Goal: Task Accomplishment & Management: Manage account settings

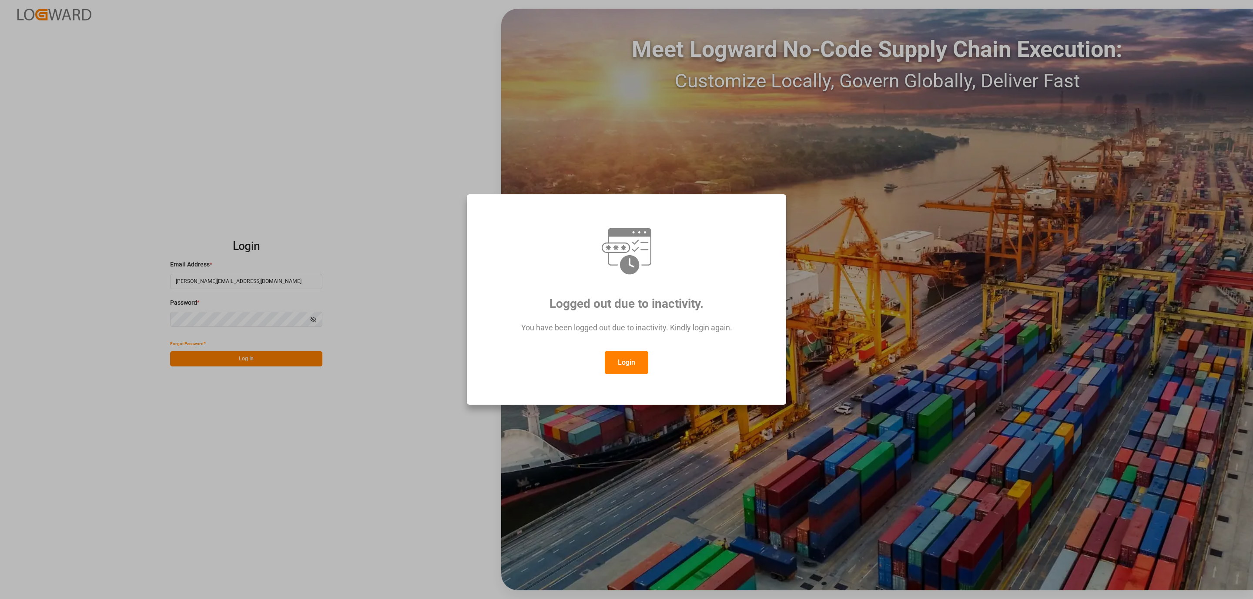
click at [625, 362] on button "Login" at bounding box center [627, 362] width 44 height 23
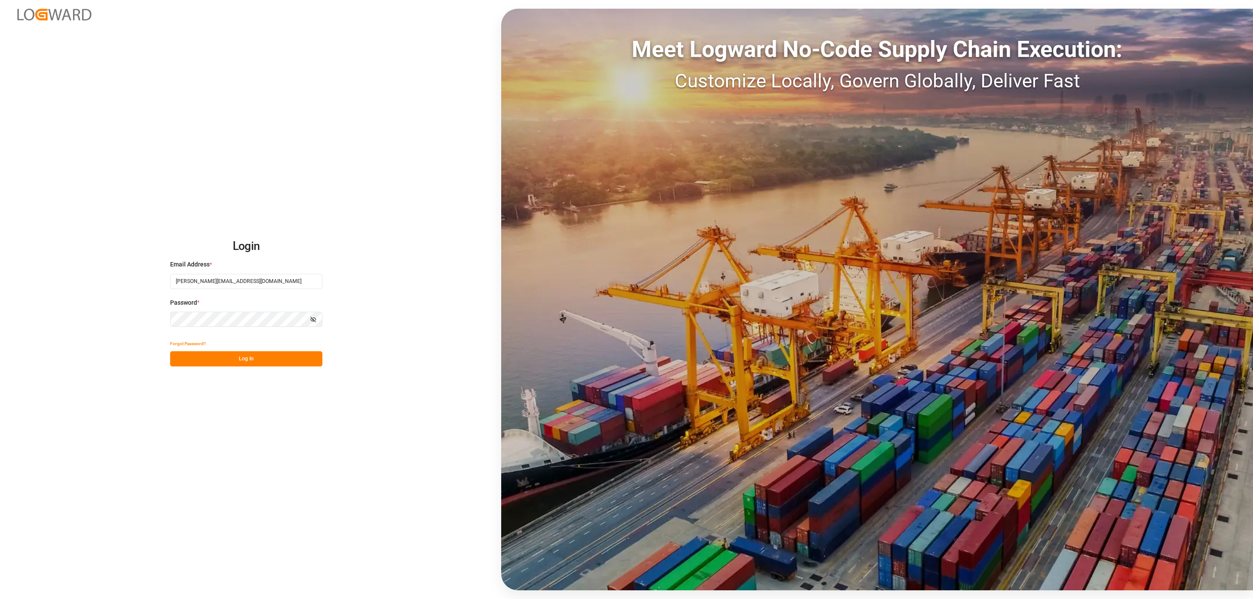
click at [212, 368] on div "Login Email Address * daniel.sokolyk@jamindustries.com Password * Show password…" at bounding box center [626, 299] width 1253 height 599
click at [211, 358] on button "Log In" at bounding box center [246, 359] width 152 height 15
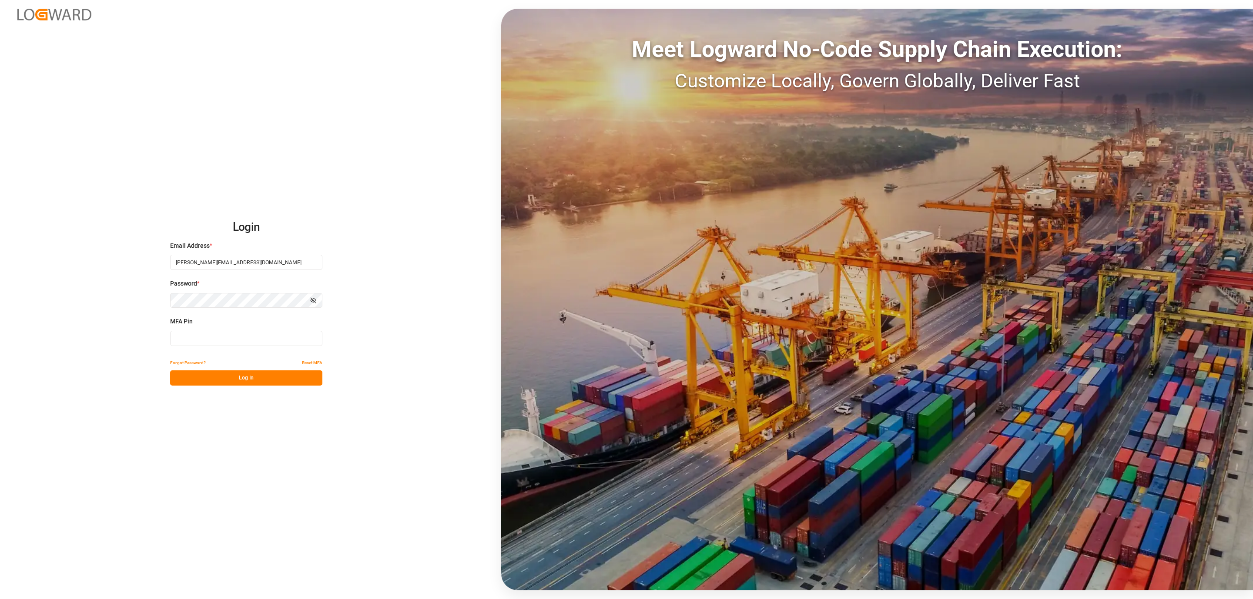
click at [199, 341] on input at bounding box center [246, 338] width 152 height 15
type input "281222"
click at [224, 376] on button "Log In" at bounding box center [246, 378] width 152 height 15
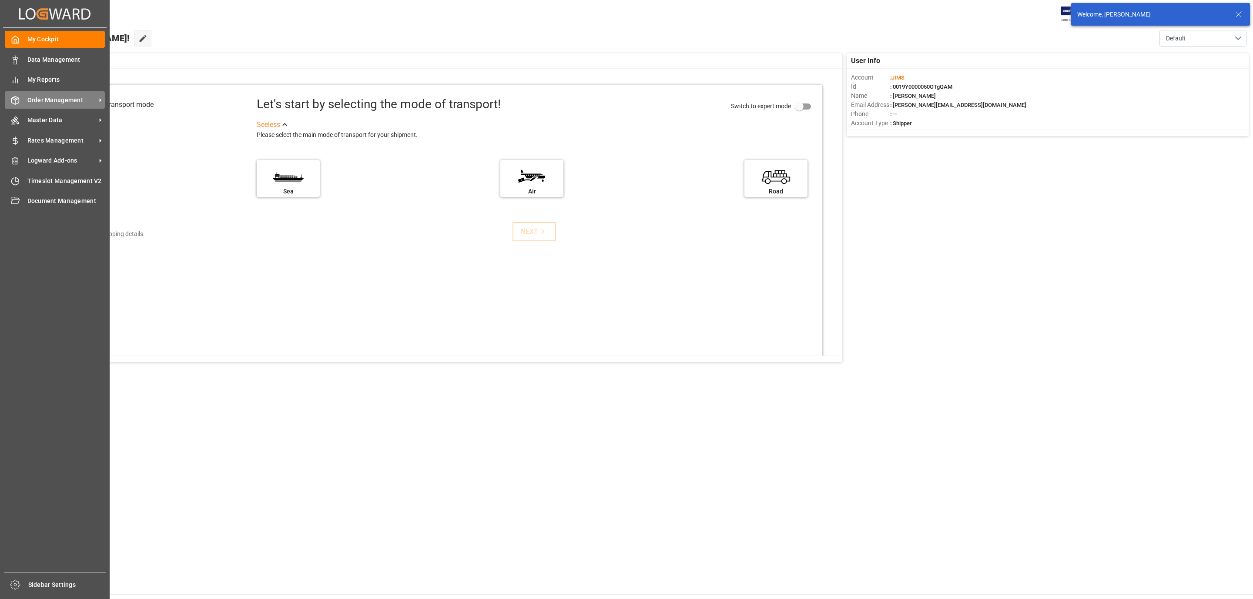
click at [66, 100] on span "Order Management" at bounding box center [61, 100] width 69 height 9
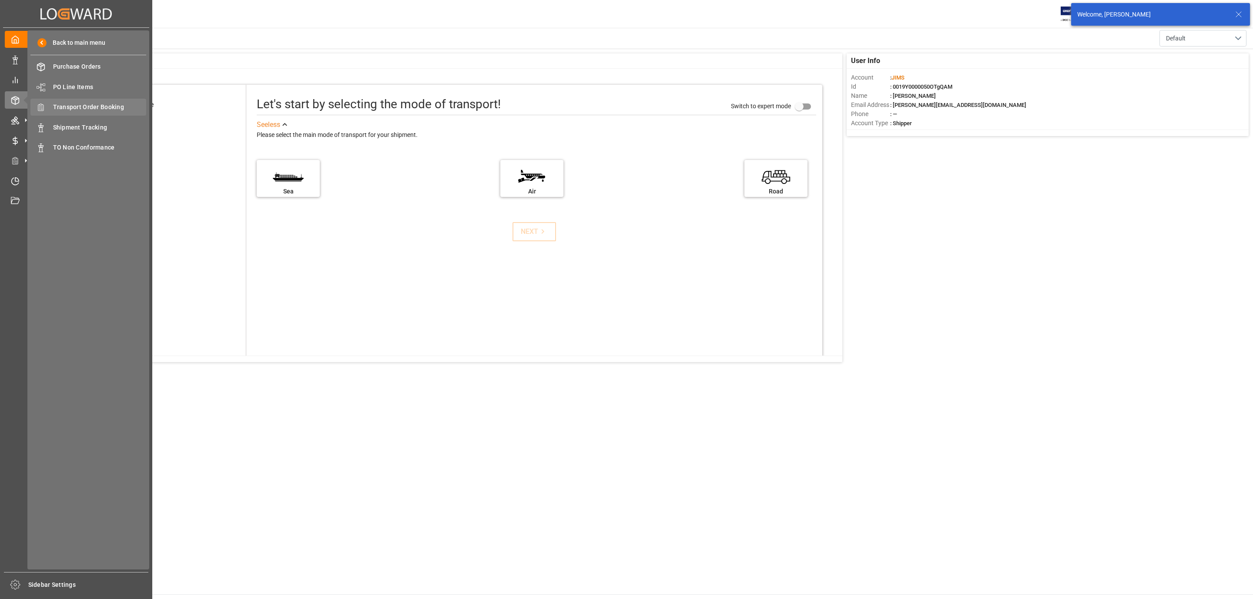
click at [87, 106] on span "Transport Order Booking" at bounding box center [100, 107] width 94 height 9
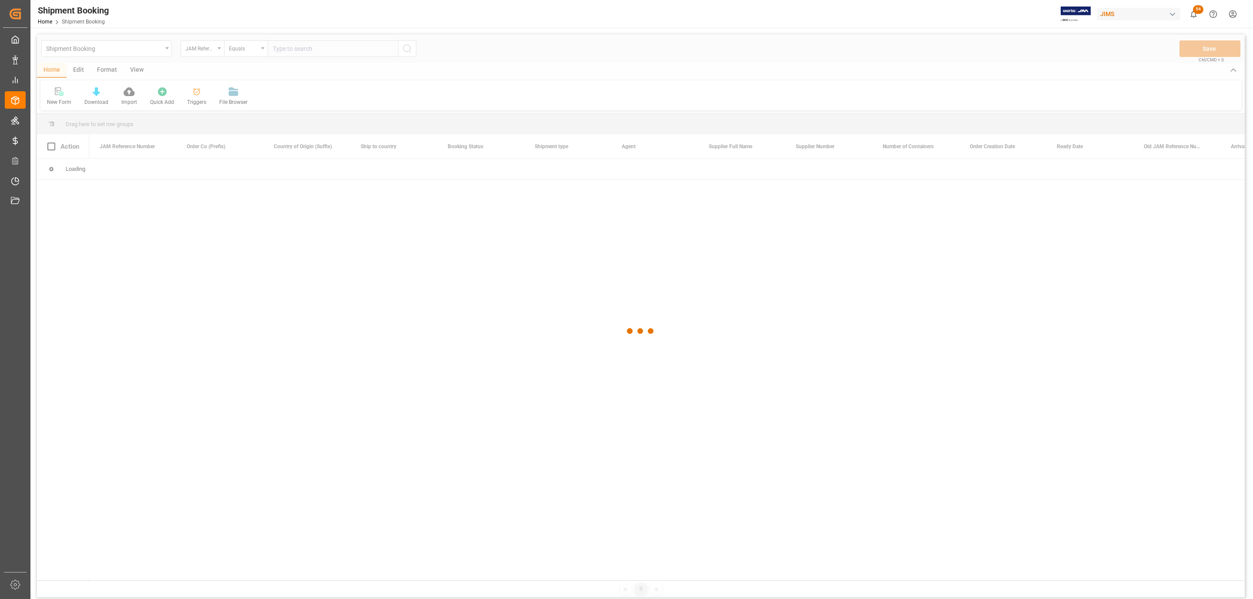
type input "CVA0200-12-1KR – COO? USA"
paste input "77-10815-IT"
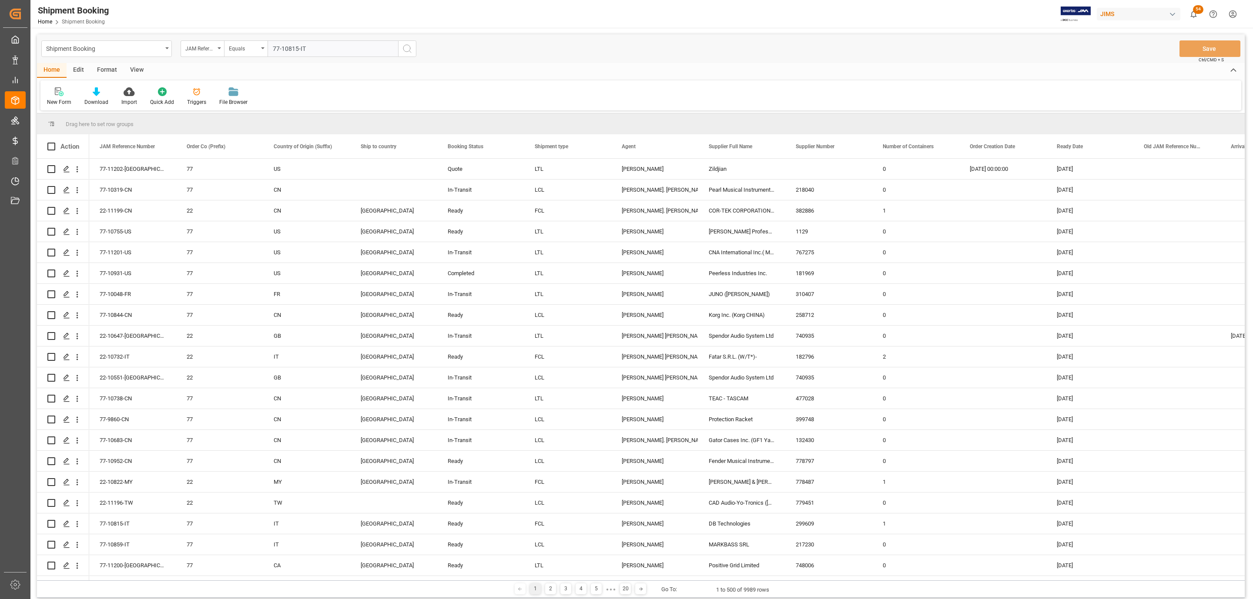
type input "77-10815-IT"
click at [406, 49] on icon "search button" at bounding box center [407, 49] width 10 height 10
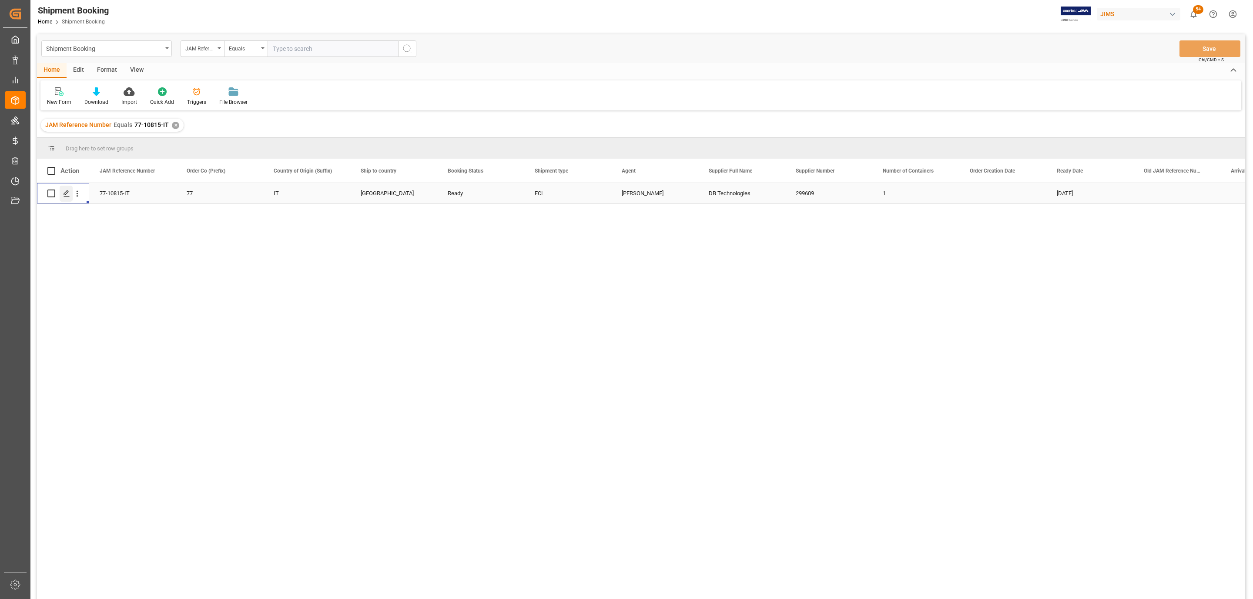
click at [68, 192] on polygon "Press SPACE to select this row." at bounding box center [66, 193] width 4 height 4
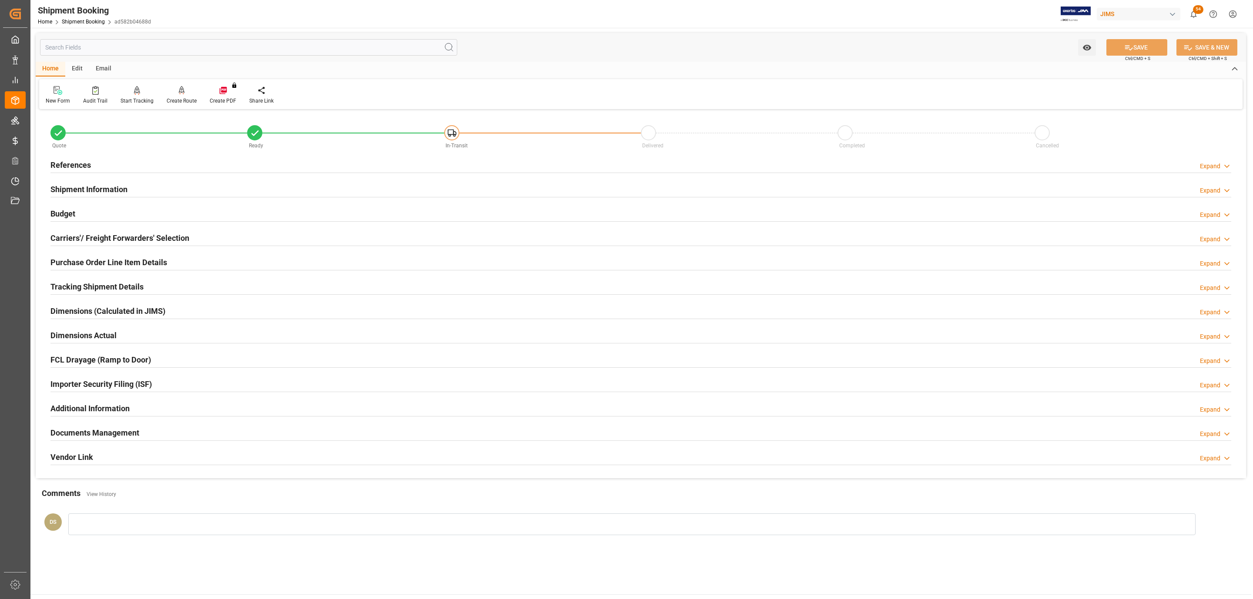
click at [76, 241] on h2 "Carriers'/ Freight Forwarders' Selection" at bounding box center [119, 238] width 139 height 12
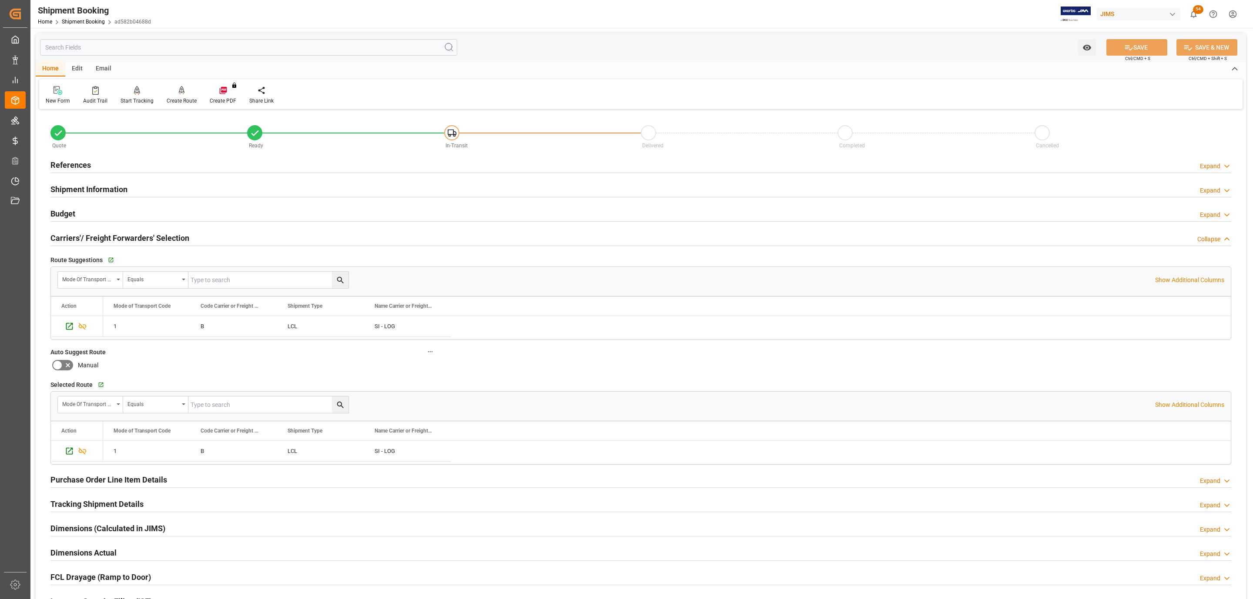
click at [124, 502] on h2 "Tracking Shipment Details" at bounding box center [96, 505] width 93 height 12
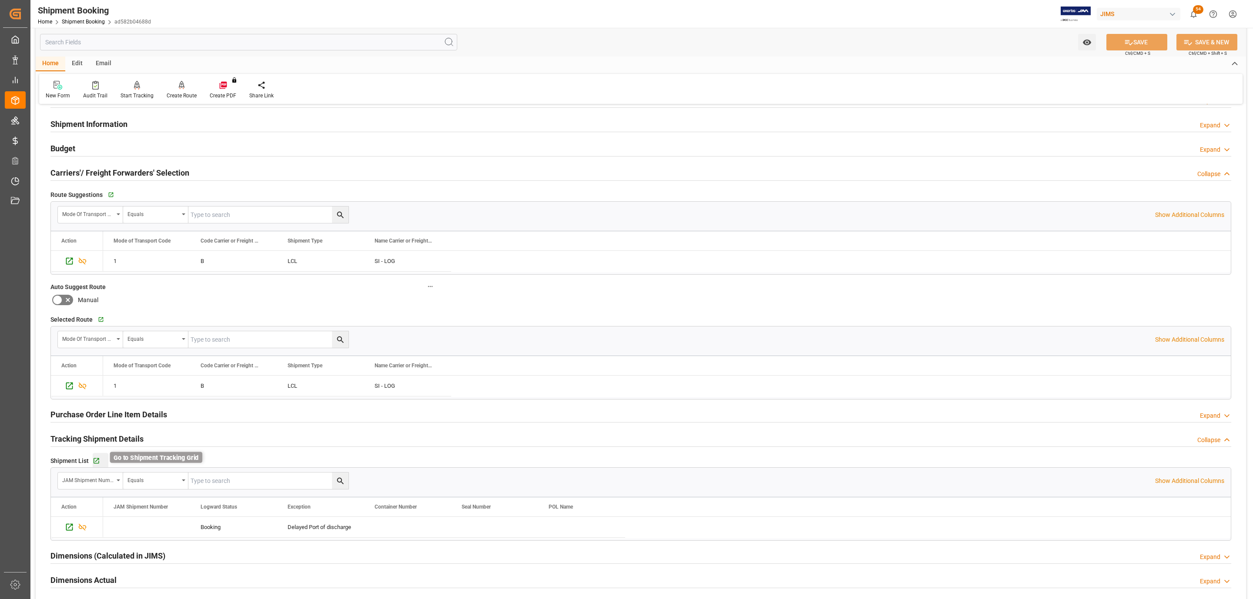
click at [98, 462] on icon "button" at bounding box center [97, 462] width 6 height 6
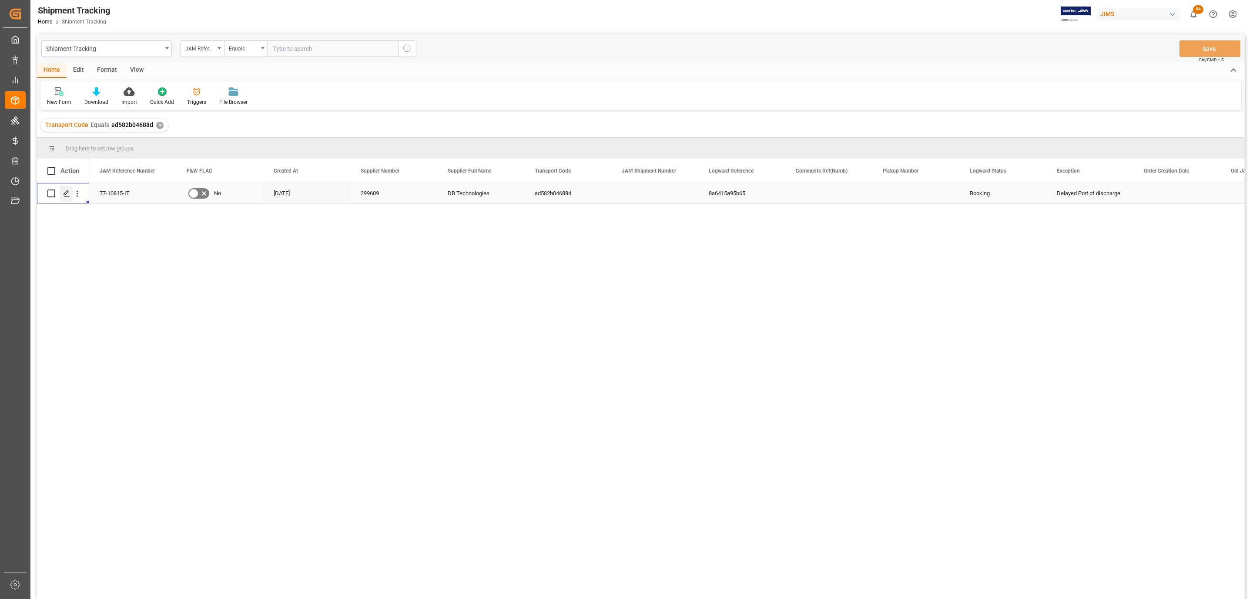
click at [65, 192] on icon "Press SPACE to select this row." at bounding box center [66, 193] width 7 height 7
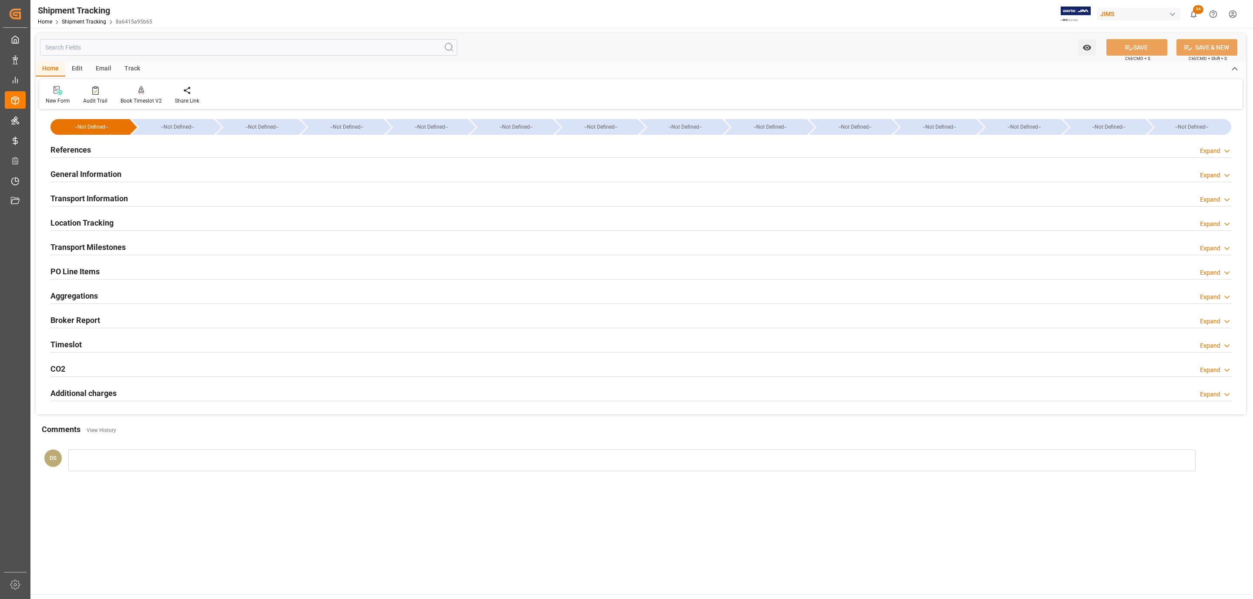
drag, startPoint x: 89, startPoint y: 147, endPoint x: 91, endPoint y: 198, distance: 51.8
click at [89, 147] on h2 "References" at bounding box center [70, 150] width 40 height 12
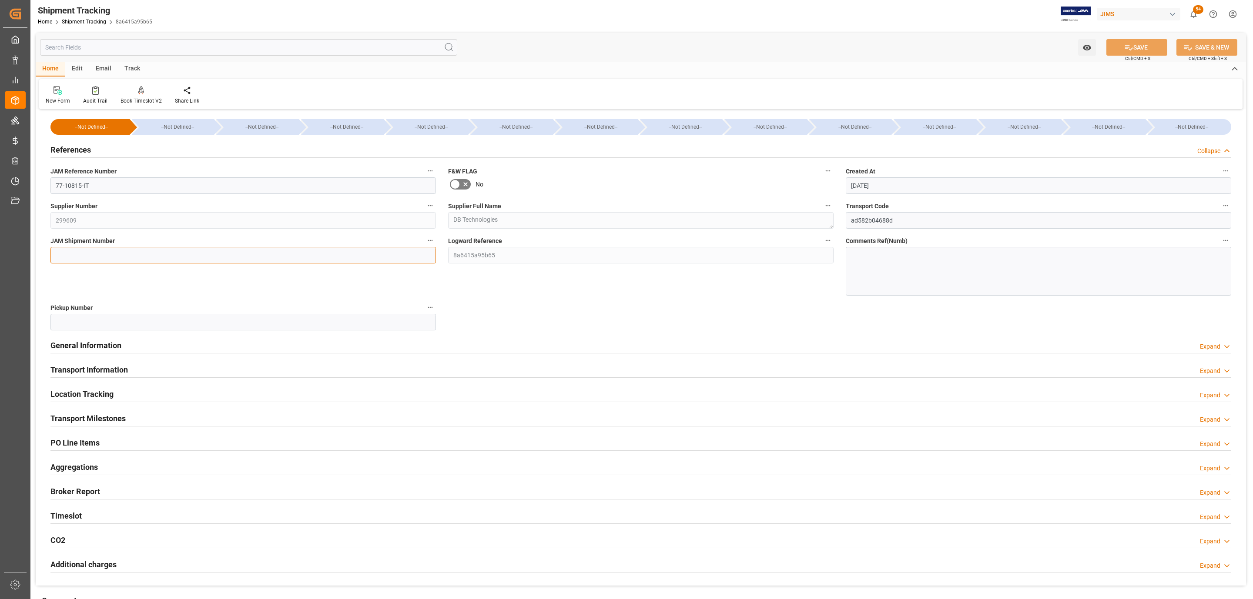
click at [90, 252] on input at bounding box center [242, 255] width 385 height 17
paste input "73145"
type input "73145"
click at [1119, 48] on button "SAVE" at bounding box center [1136, 47] width 61 height 17
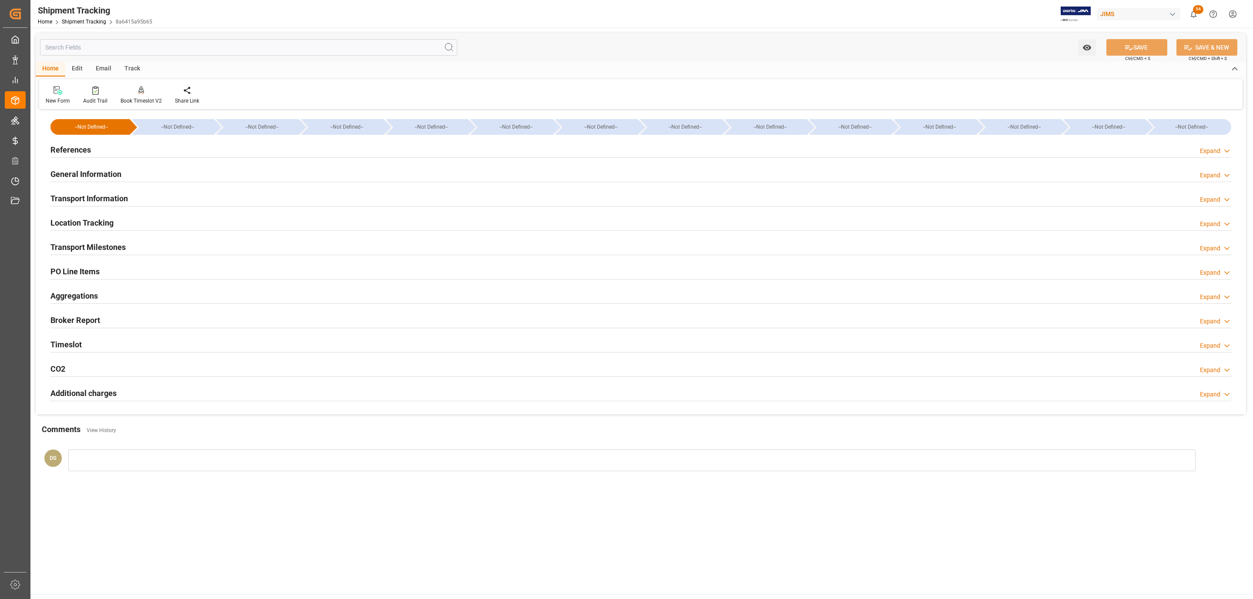
click at [137, 236] on div "Transport Milestones Expand" at bounding box center [640, 247] width 1193 height 24
click at [128, 242] on div "Transport Milestones Expand" at bounding box center [640, 246] width 1181 height 17
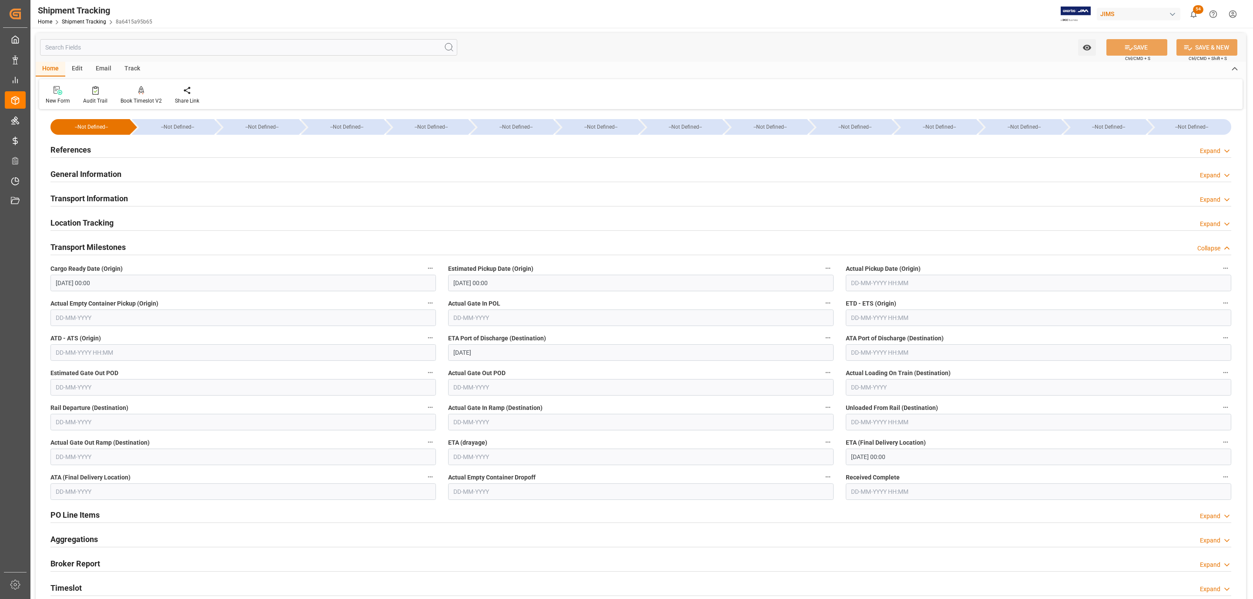
click at [891, 322] on input "text" at bounding box center [1038, 318] width 385 height 17
drag, startPoint x: 877, startPoint y: 342, endPoint x: 898, endPoint y: 345, distance: 21.0
click at [877, 342] on div "September 2025" at bounding box center [908, 339] width 124 height 9
click at [957, 388] on span "14" at bounding box center [959, 388] width 6 height 6
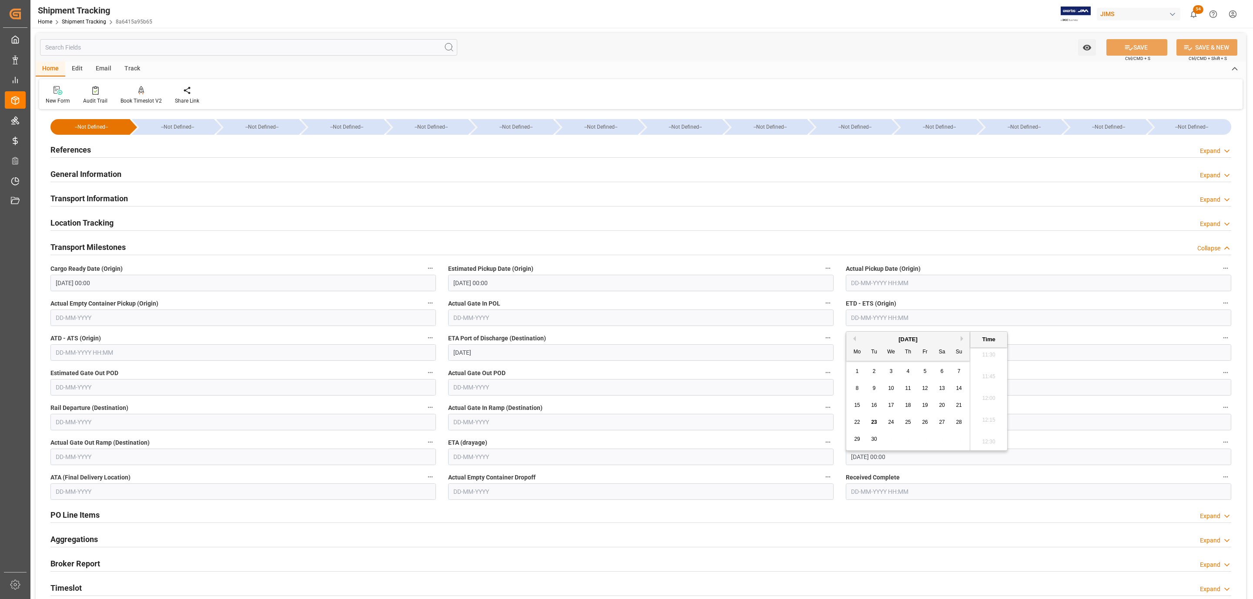
type input "14-09-2025 00:00"
click at [881, 287] on input "text" at bounding box center [1038, 283] width 385 height 17
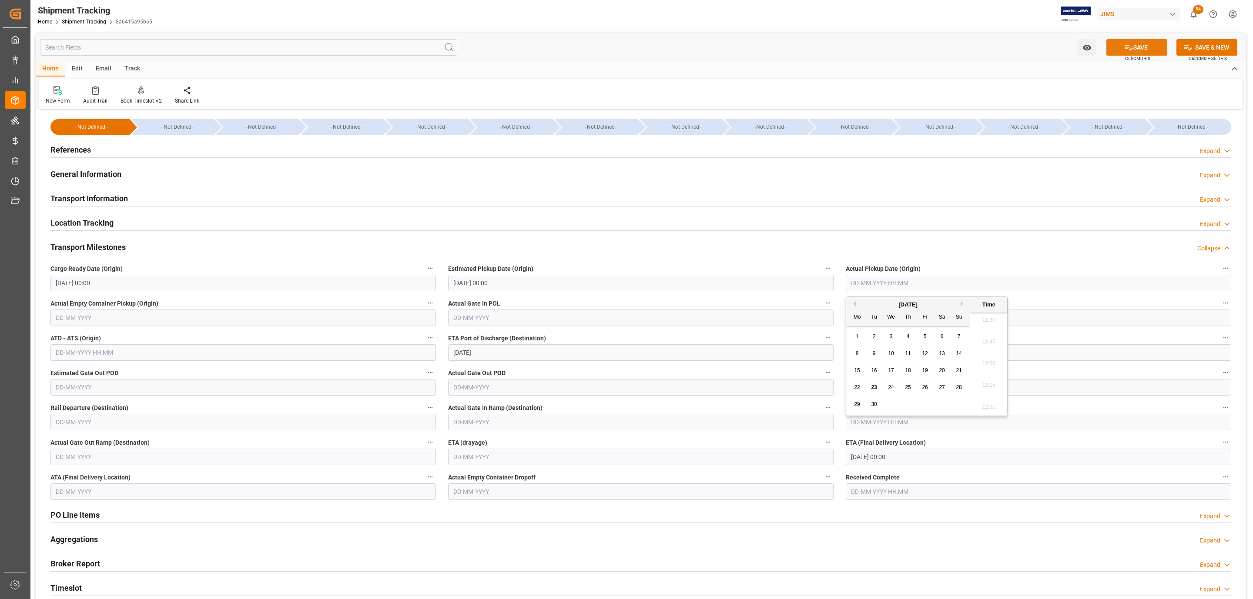
drag, startPoint x: 1133, startPoint y: 40, endPoint x: 1074, endPoint y: 0, distance: 71.2
click at [1133, 40] on button "SAVE" at bounding box center [1136, 47] width 61 height 17
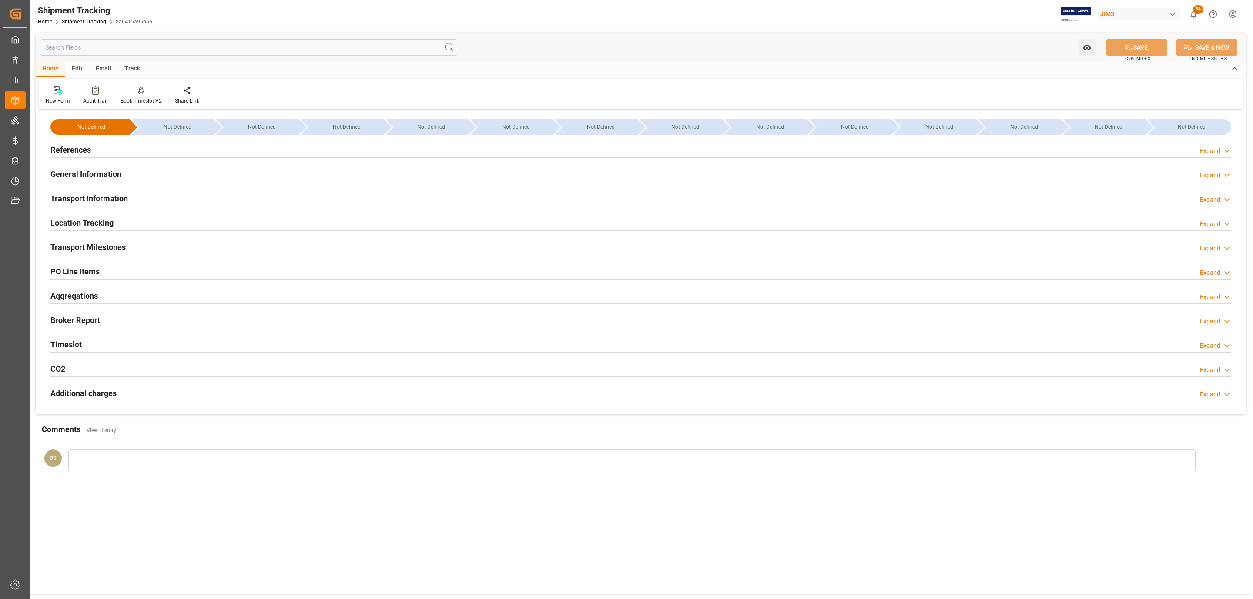
click at [102, 248] on h2 "Transport Milestones" at bounding box center [87, 247] width 75 height 12
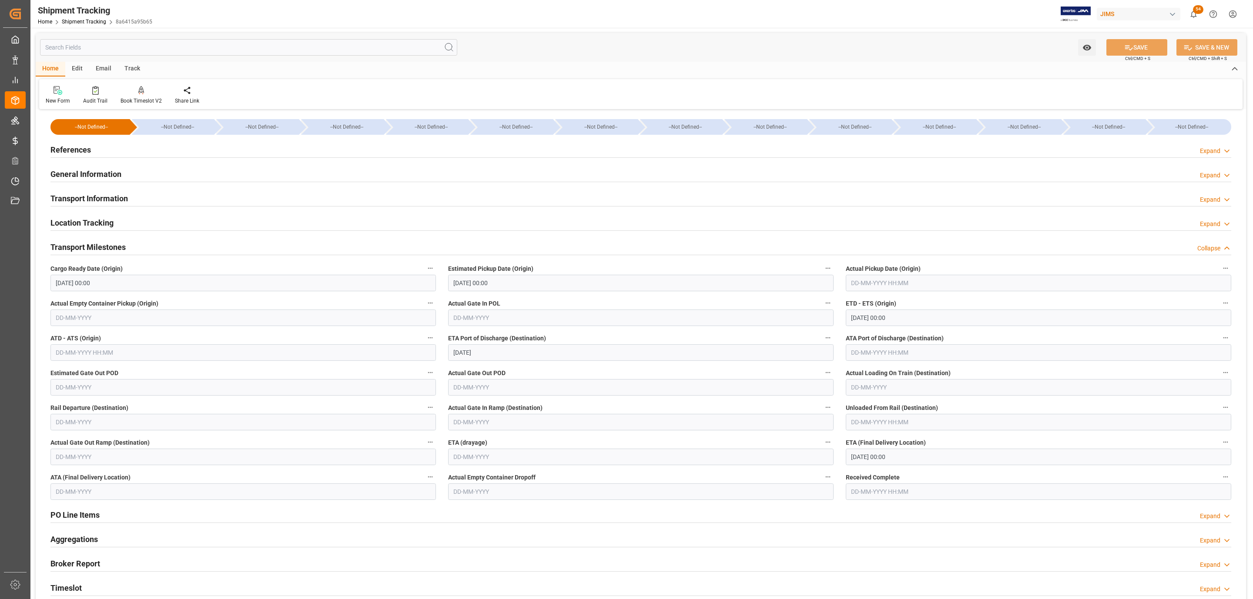
click at [83, 199] on h2 "Transport Information" at bounding box center [88, 199] width 77 height 12
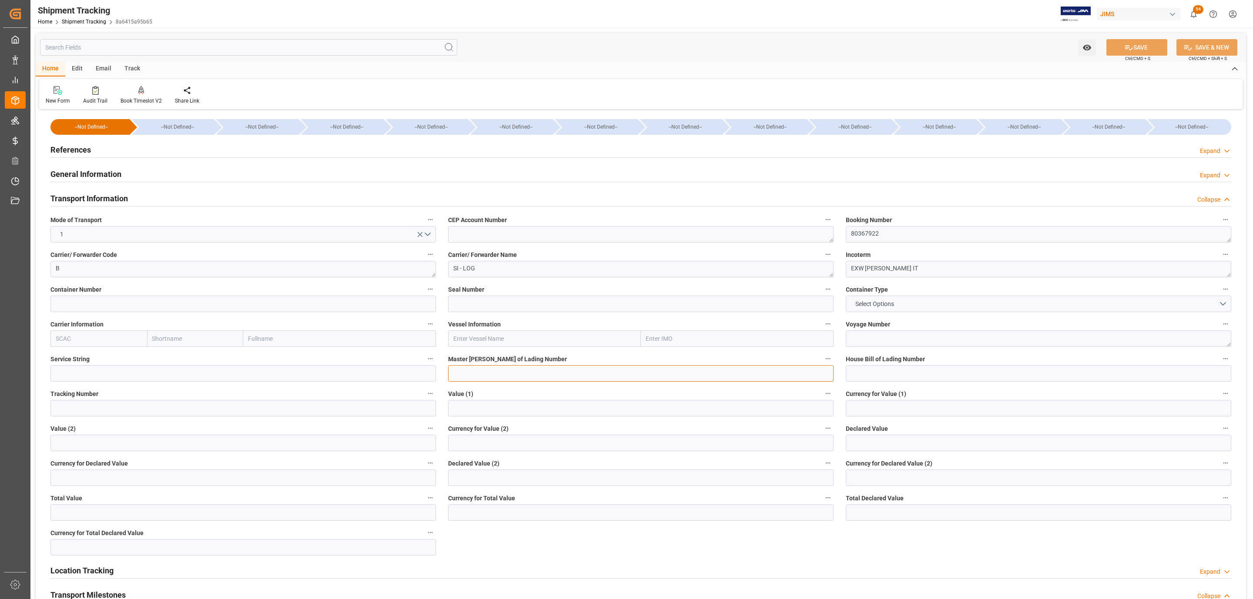
click at [506, 372] on input at bounding box center [640, 373] width 385 height 17
drag, startPoint x: 879, startPoint y: 375, endPoint x: 886, endPoint y: 374, distance: 7.5
click at [879, 375] on input at bounding box center [1038, 373] width 385 height 17
paste input "S43874YMQ"
type input "S43874YMQ"
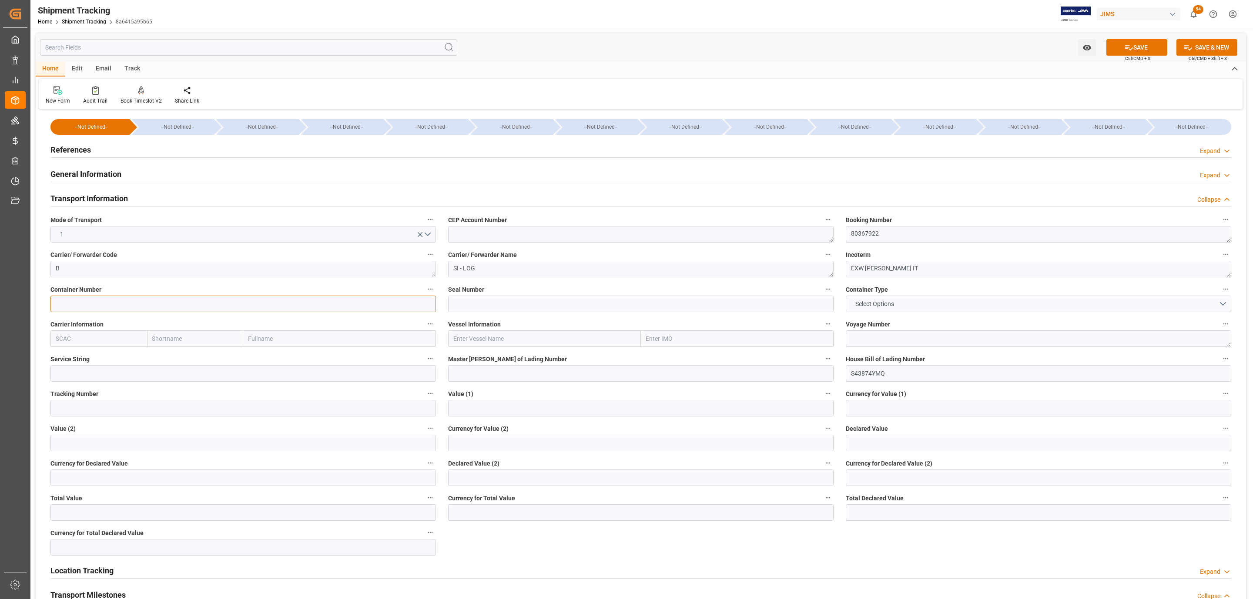
click at [100, 306] on input at bounding box center [242, 304] width 385 height 17
paste input "CAIU_464868/9"
type input "CAIU_464868/9"
click at [481, 337] on input "text" at bounding box center [544, 339] width 193 height 17
paste input "ARICA EXPRESS"
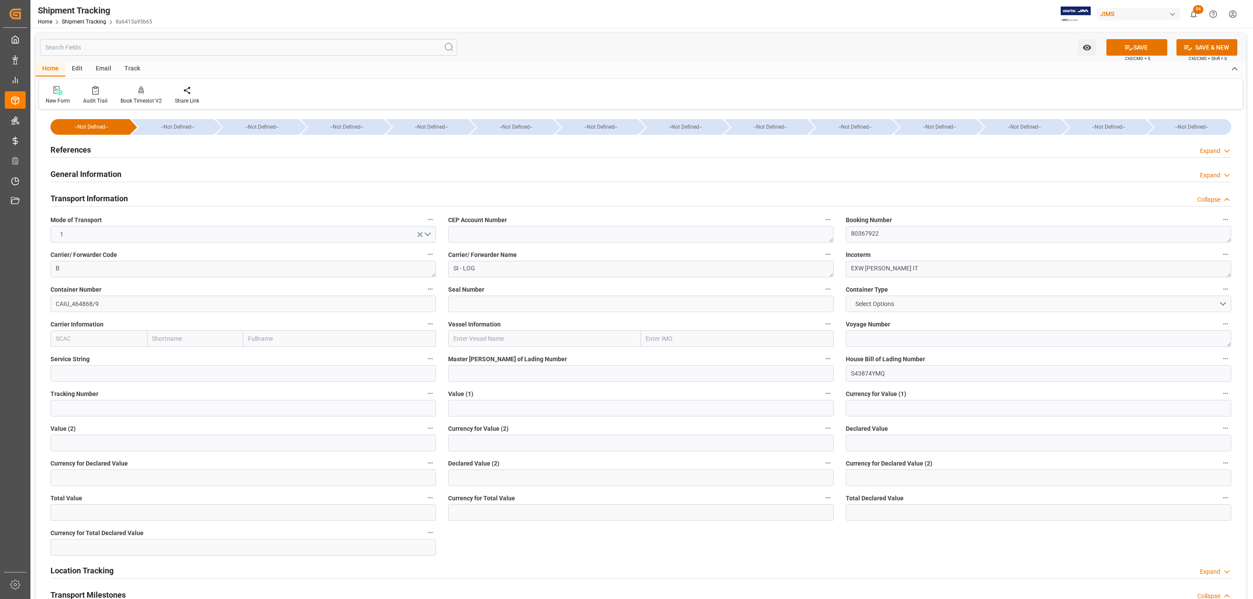
type input "ARICA EXPRESS"
click at [474, 357] on b "ARICA EXPRESS" at bounding box center [476, 358] width 45 height 7
type input "9495765"
type input "ARICA EXPRESS"
click at [866, 306] on span "Select Options" at bounding box center [874, 304] width 47 height 9
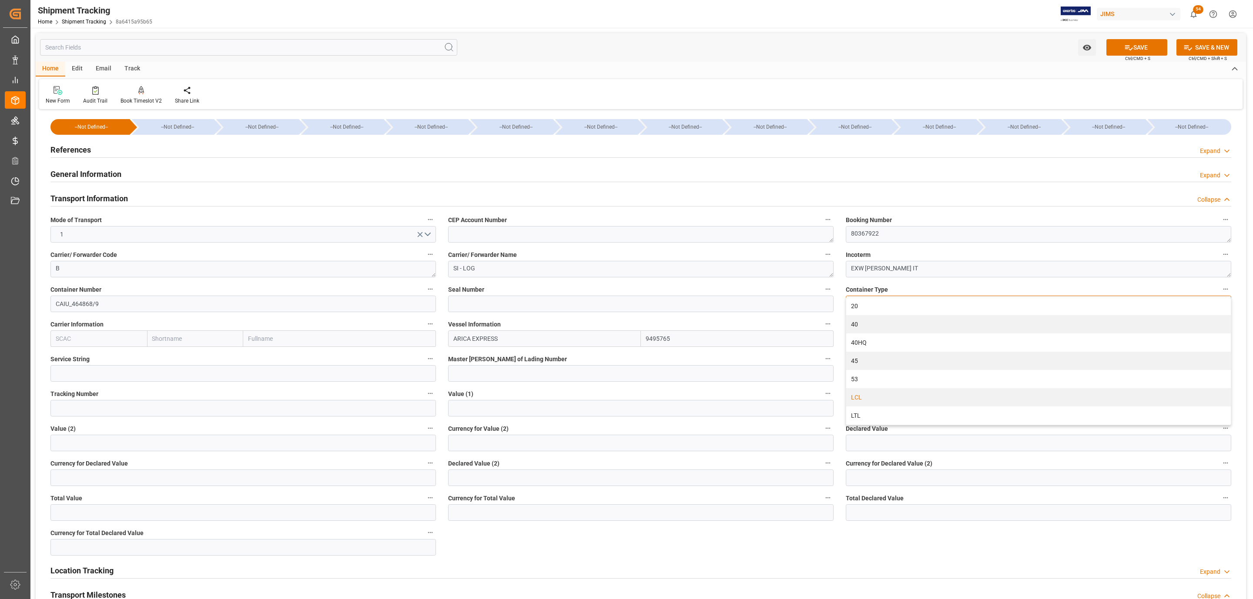
click at [878, 399] on div "LCL" at bounding box center [1038, 397] width 385 height 18
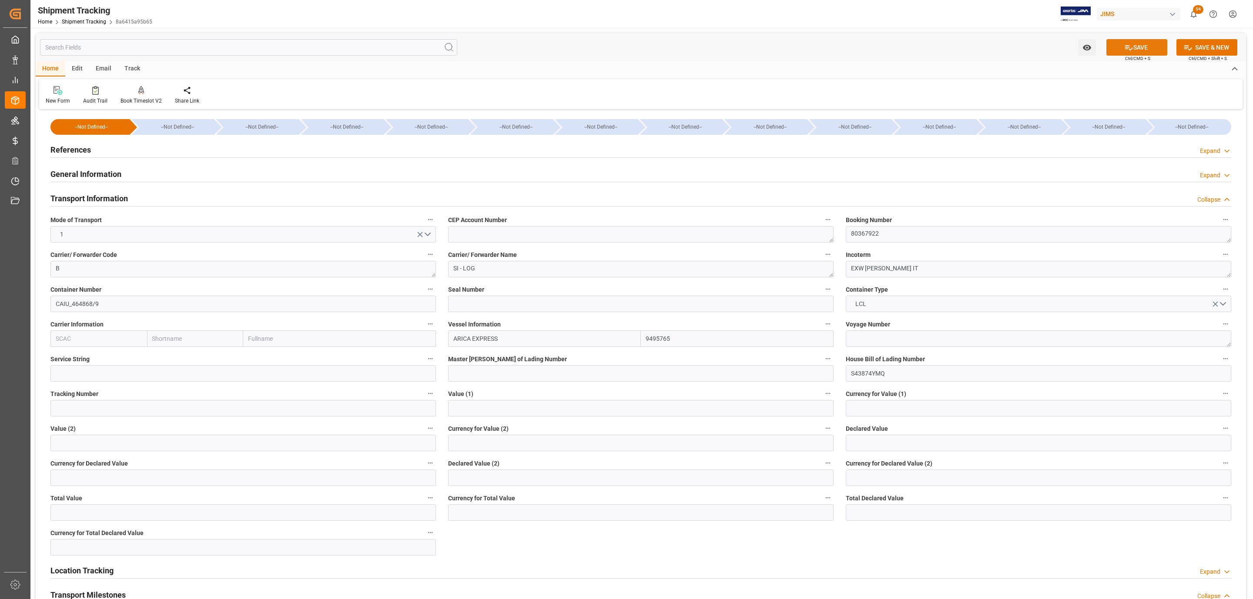
click at [1136, 41] on button "SAVE" at bounding box center [1136, 47] width 61 height 17
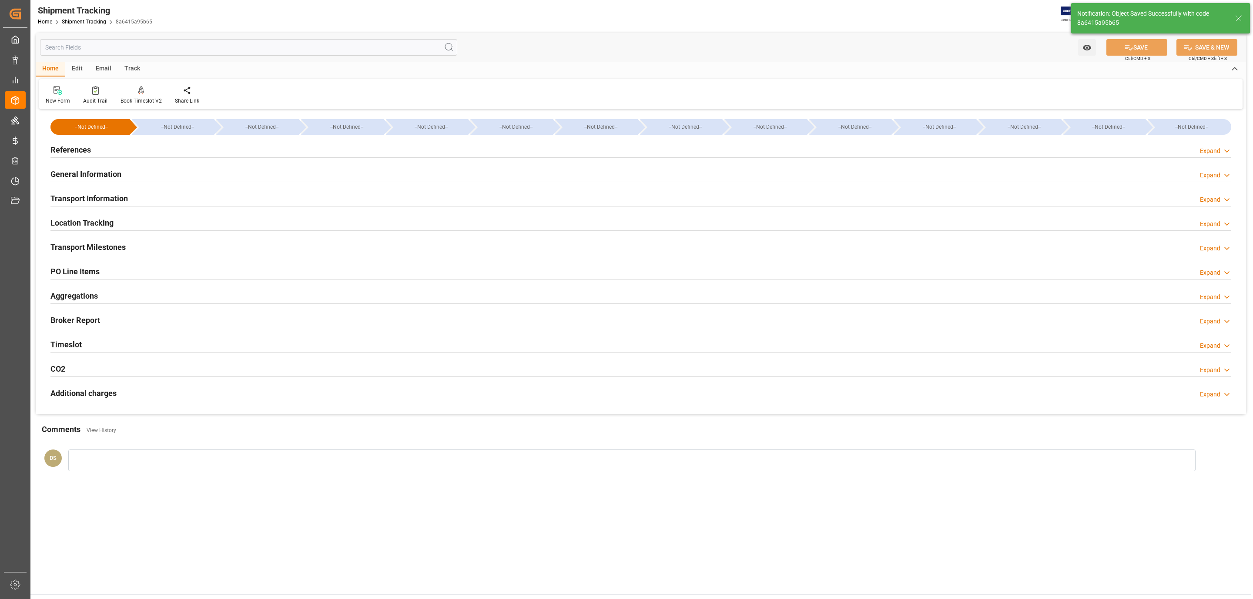
click at [153, 247] on div "Transport Milestones Expand" at bounding box center [640, 246] width 1181 height 17
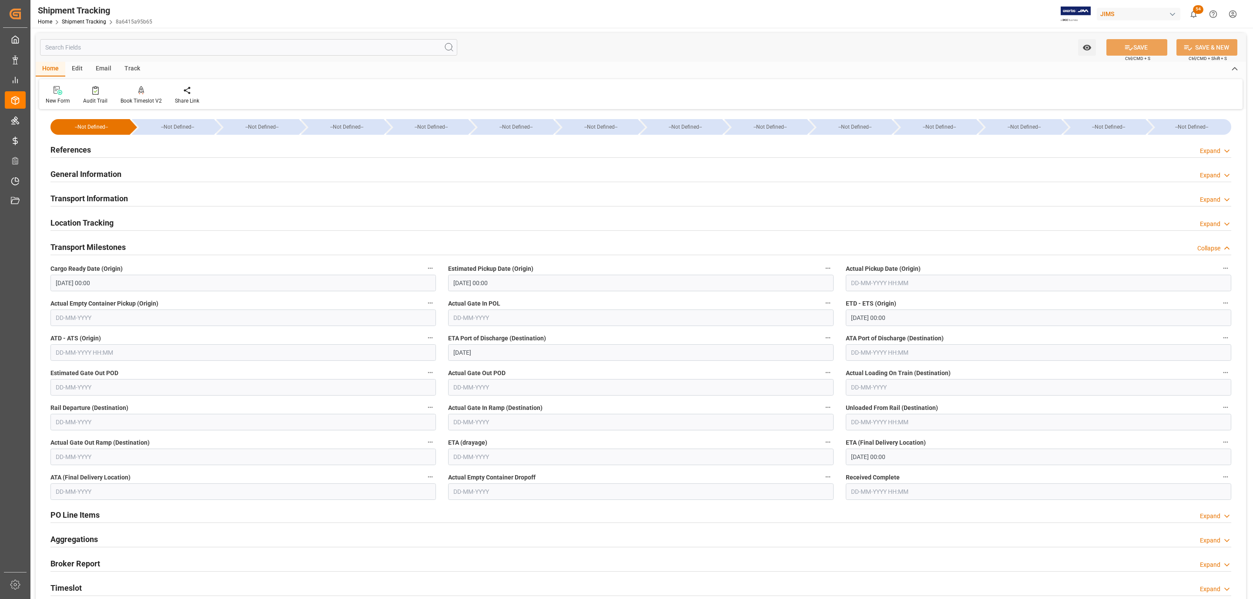
click at [859, 283] on input "text" at bounding box center [1038, 283] width 385 height 17
click at [886, 304] on div "September 2025" at bounding box center [908, 305] width 124 height 9
click at [955, 355] on div "8 9 10 11 12 13 14" at bounding box center [908, 353] width 119 height 17
click at [955, 355] on div "14" at bounding box center [959, 354] width 11 height 10
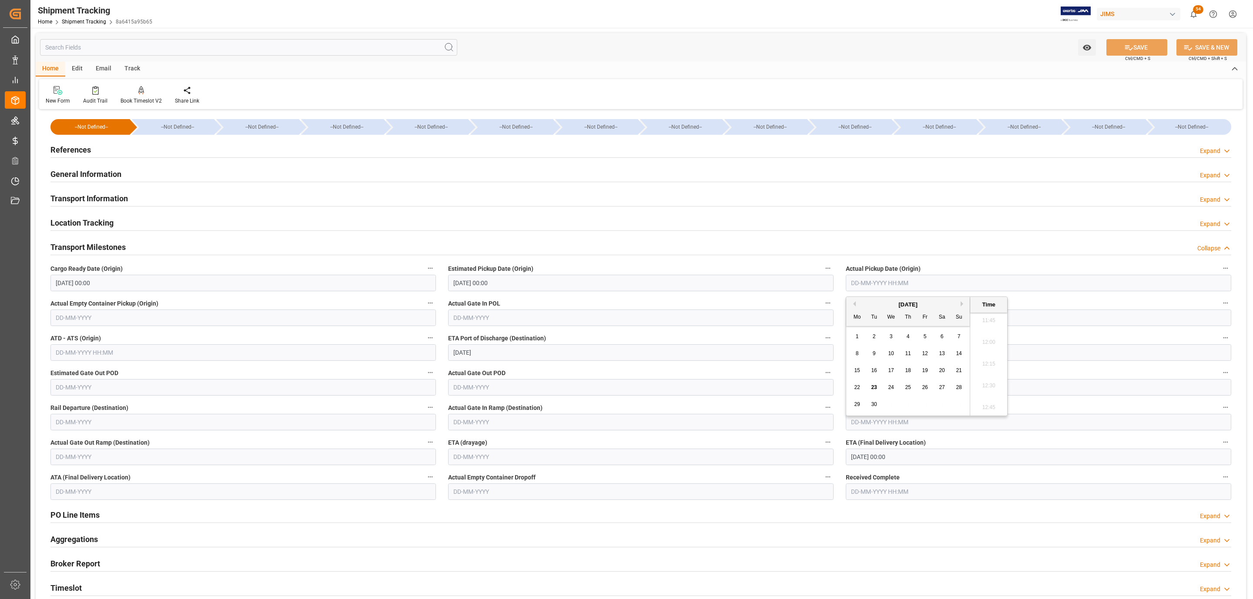
type input "14-09-2025 00:00"
click at [834, 273] on div "Estimated Pickup Date (Origin) 20-09-2025 00:00" at bounding box center [641, 277] width 398 height 35
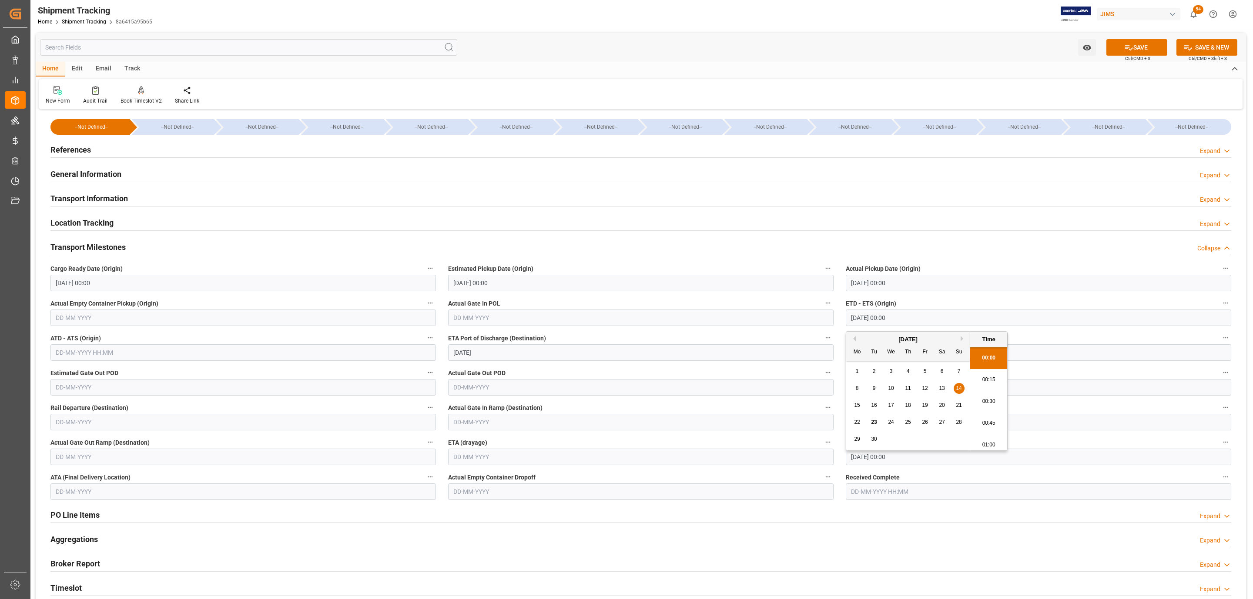
click at [871, 319] on input "14-09-2025 00:00" at bounding box center [1038, 318] width 385 height 17
click at [912, 403] on div "18" at bounding box center [908, 406] width 11 height 10
type input "18-09-2025 00:00"
click at [1130, 50] on icon at bounding box center [1128, 47] width 9 height 9
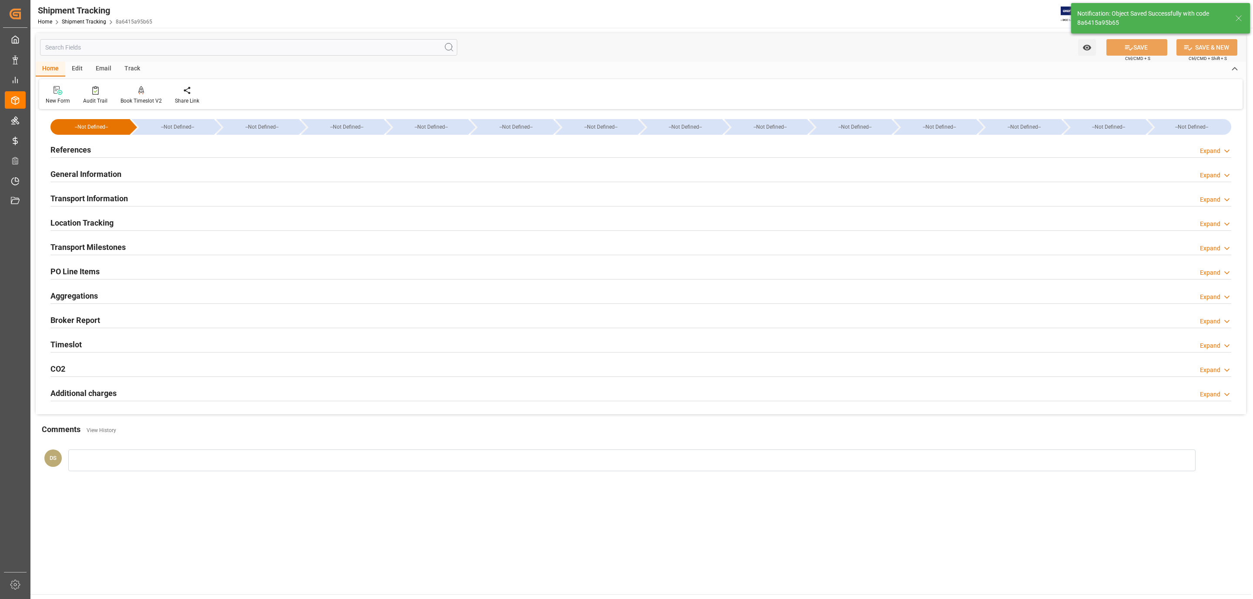
click at [143, 150] on div "References Expand" at bounding box center [640, 149] width 1181 height 17
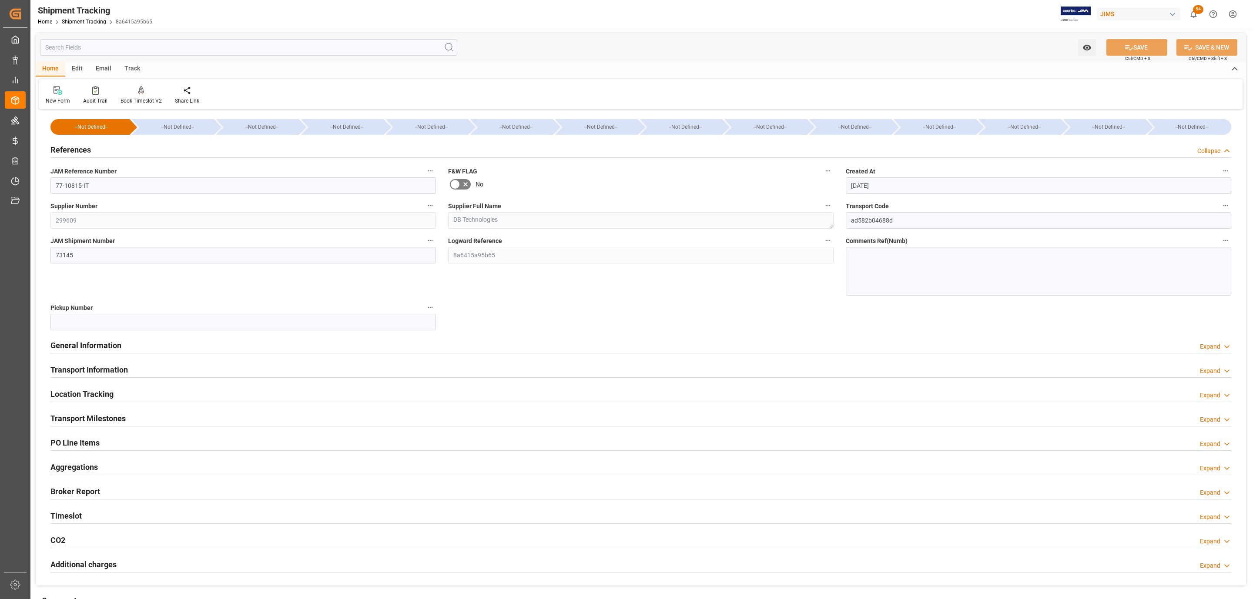
click at [99, 360] on div "Transport Information Expand" at bounding box center [640, 370] width 1193 height 24
click at [99, 368] on h2 "Transport Information" at bounding box center [88, 370] width 77 height 12
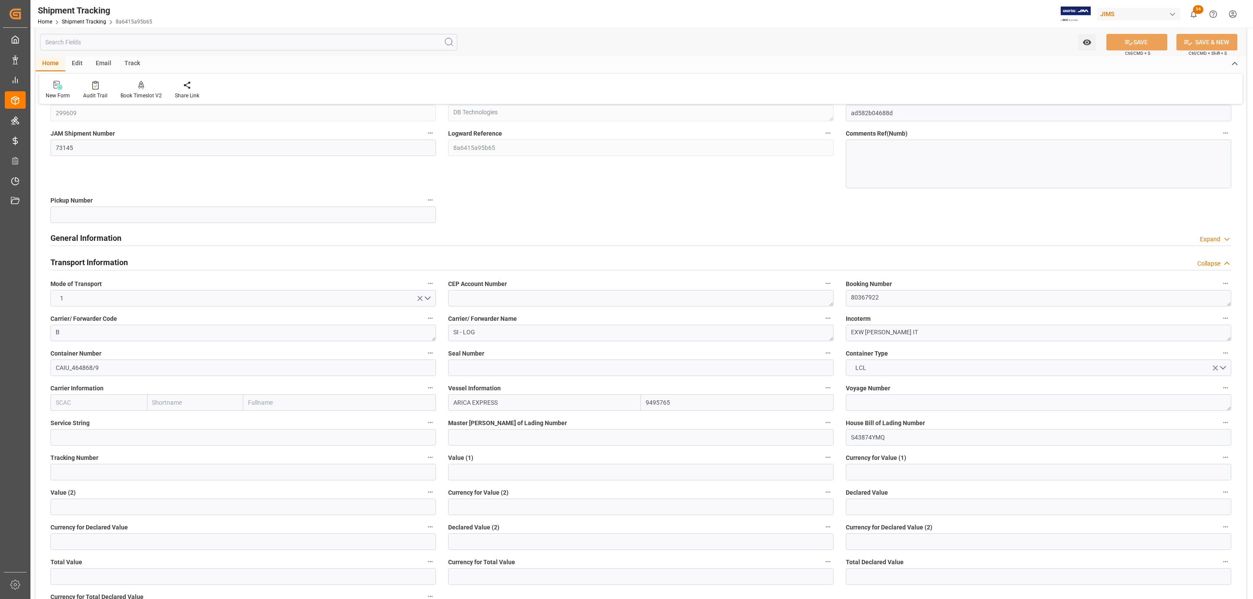
scroll to position [196, 0]
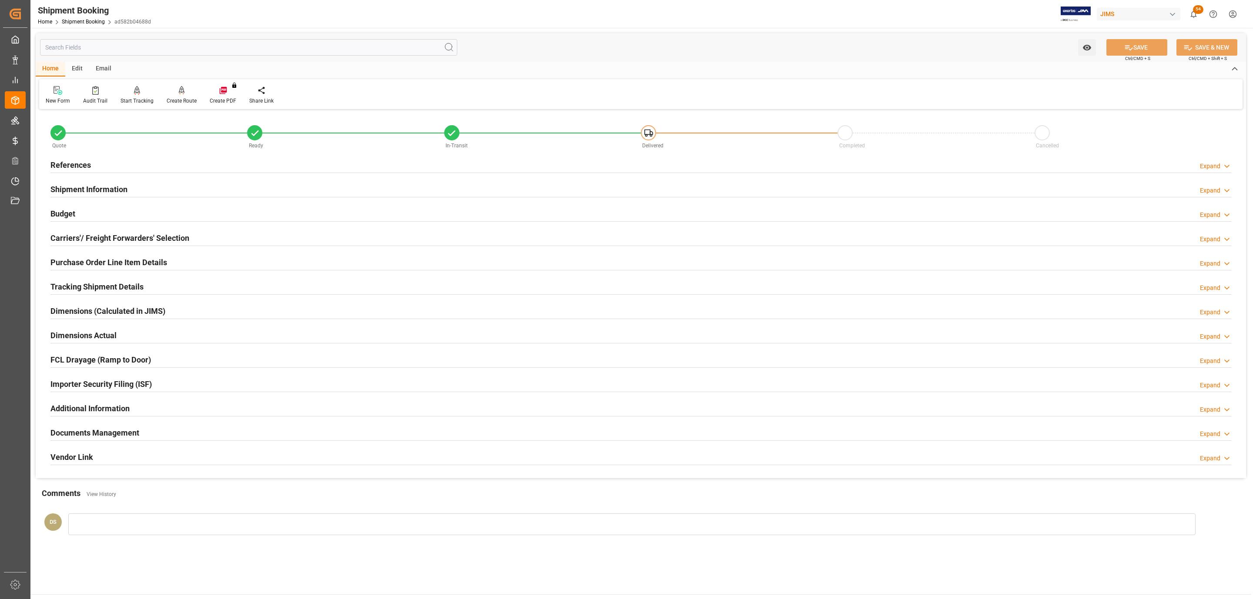
click at [166, 235] on h2 "Carriers'/ Freight Forwarders' Selection" at bounding box center [119, 238] width 139 height 12
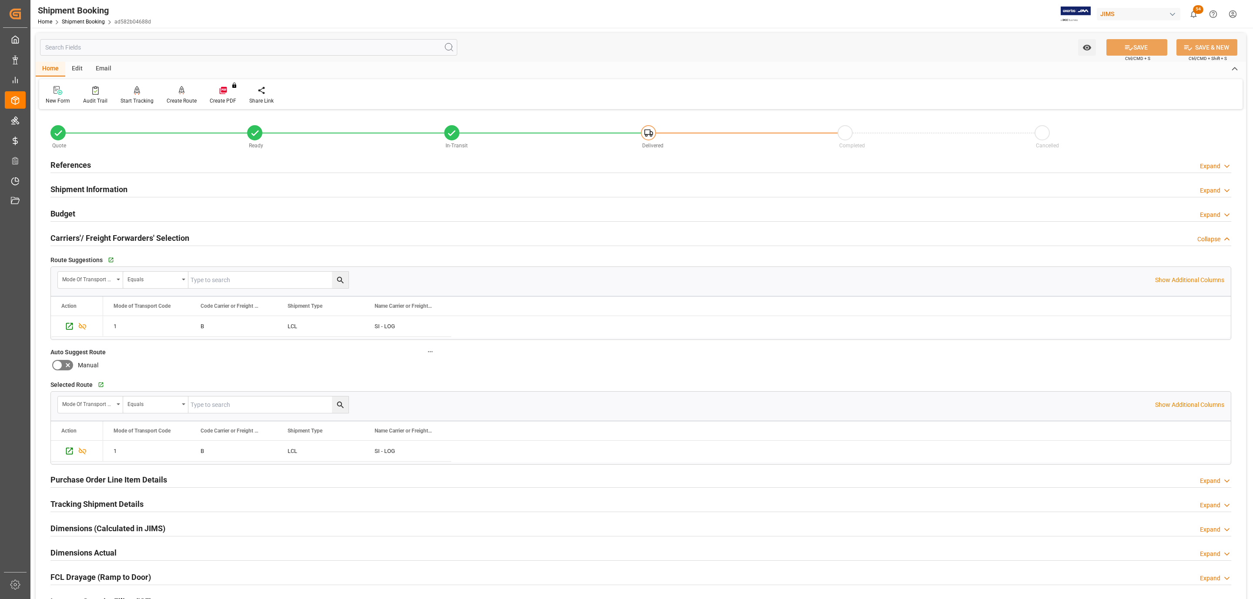
click at [91, 215] on div "Budget Expand" at bounding box center [640, 213] width 1181 height 17
